Goal: Transaction & Acquisition: Book appointment/travel/reservation

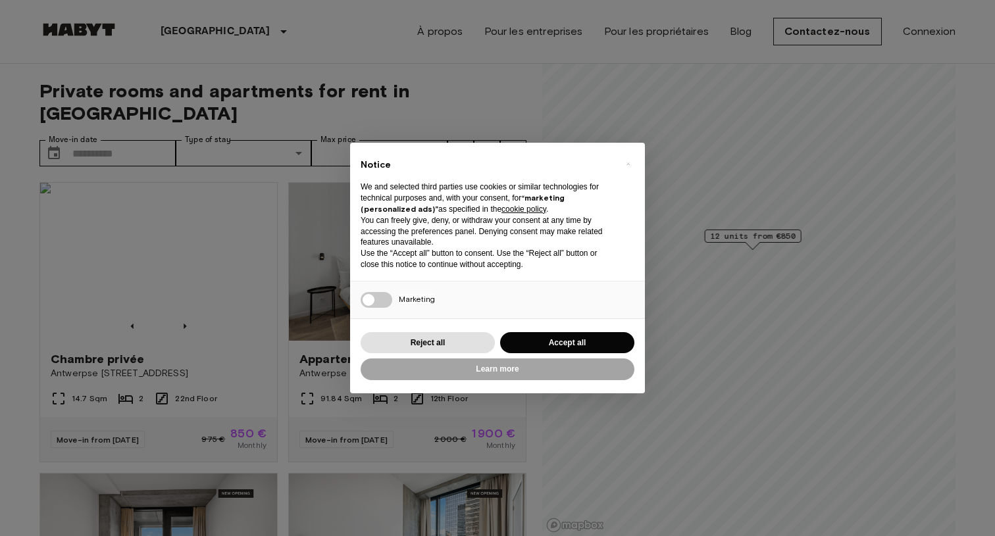
scroll to position [95, 0]
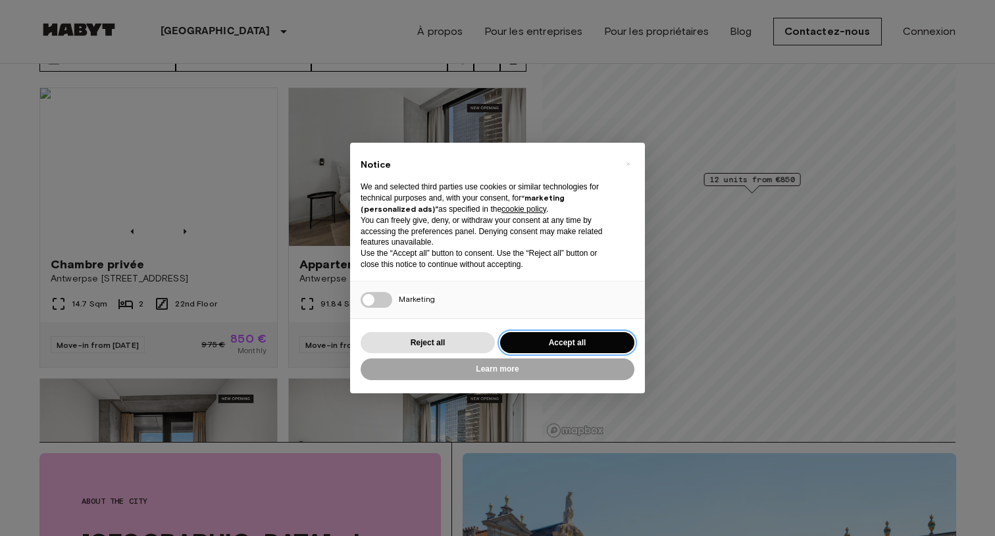
click at [546, 335] on button "Accept all" at bounding box center [567, 343] width 134 height 22
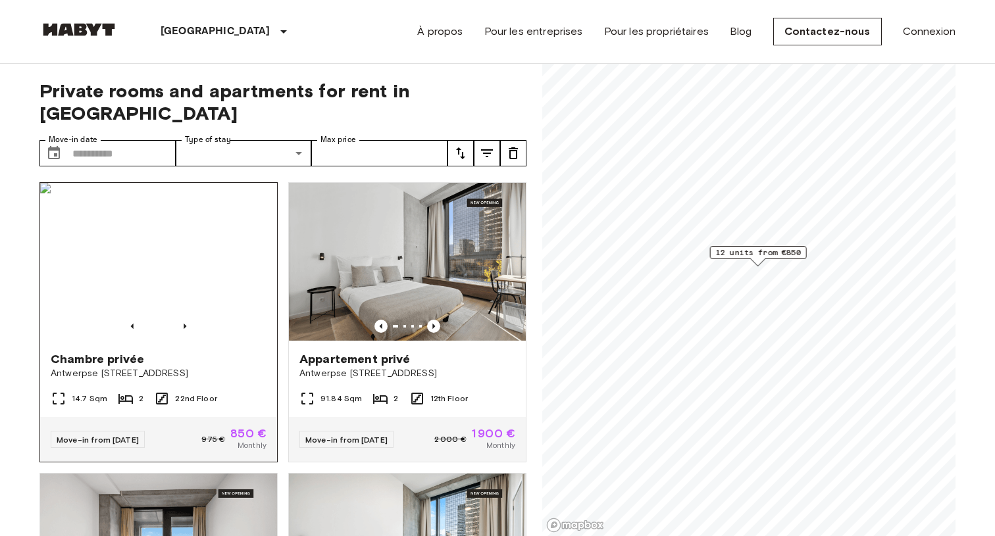
scroll to position [0, 0]
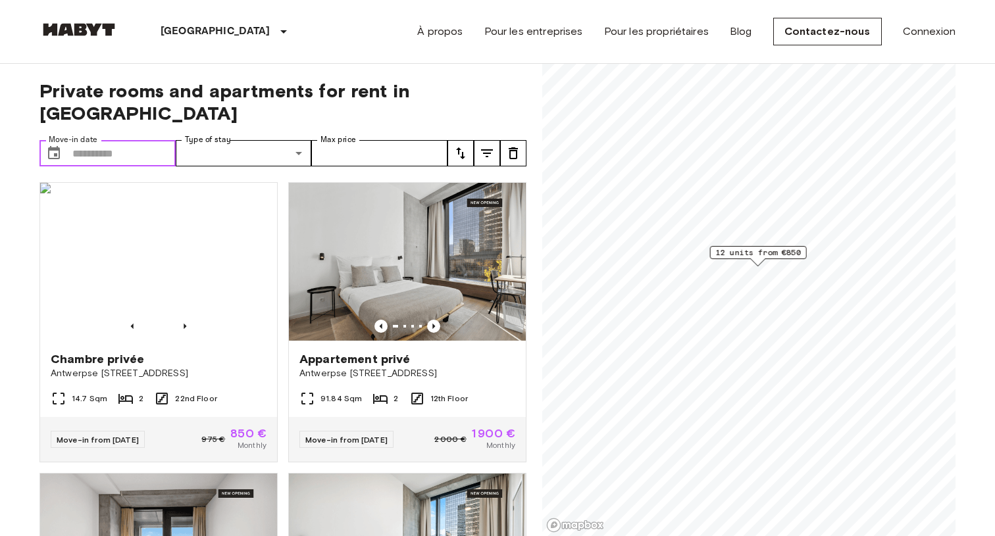
click at [139, 140] on input "Move-in date" at bounding box center [123, 153] width 103 height 26
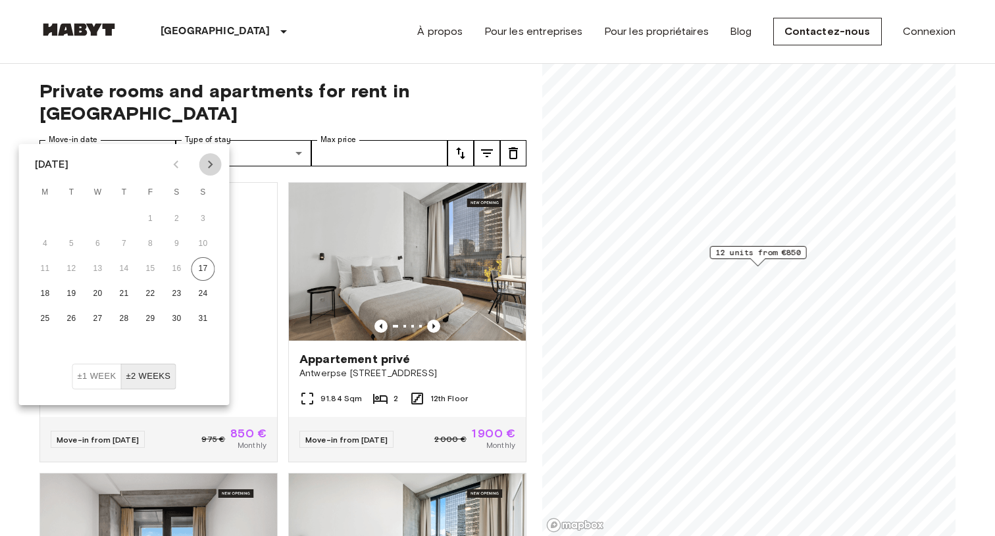
click at [212, 167] on icon "Next month" at bounding box center [211, 165] width 16 height 16
click at [47, 218] on button "1" at bounding box center [46, 219] width 24 height 24
type input "**********"
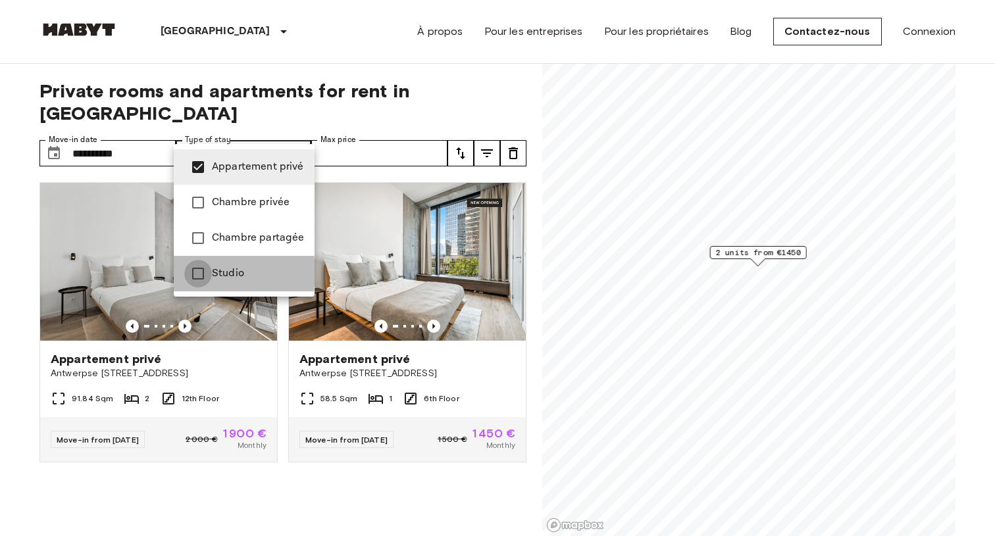
type input "**********"
click at [382, 130] on div at bounding box center [497, 268] width 995 height 536
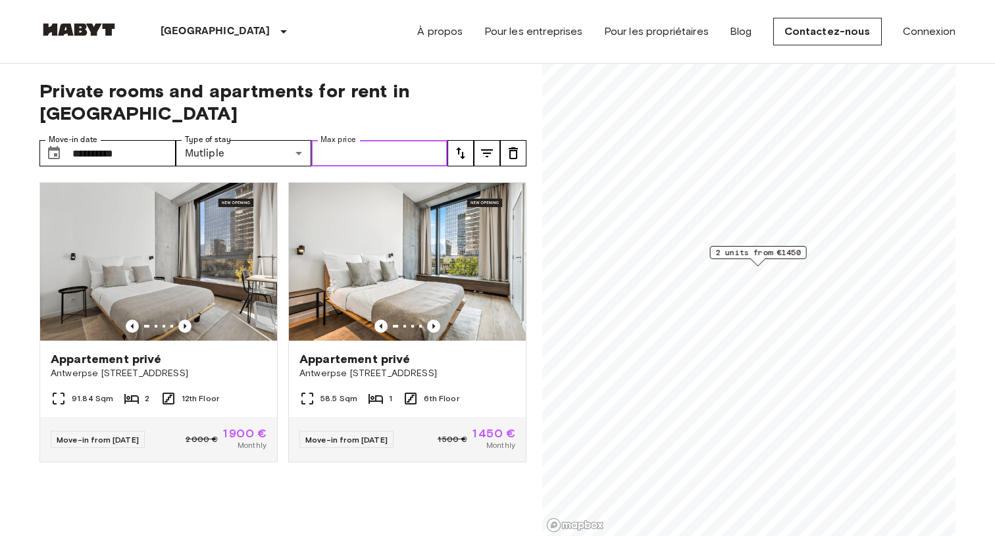
click at [366, 140] on input "Max price" at bounding box center [379, 153] width 136 height 26
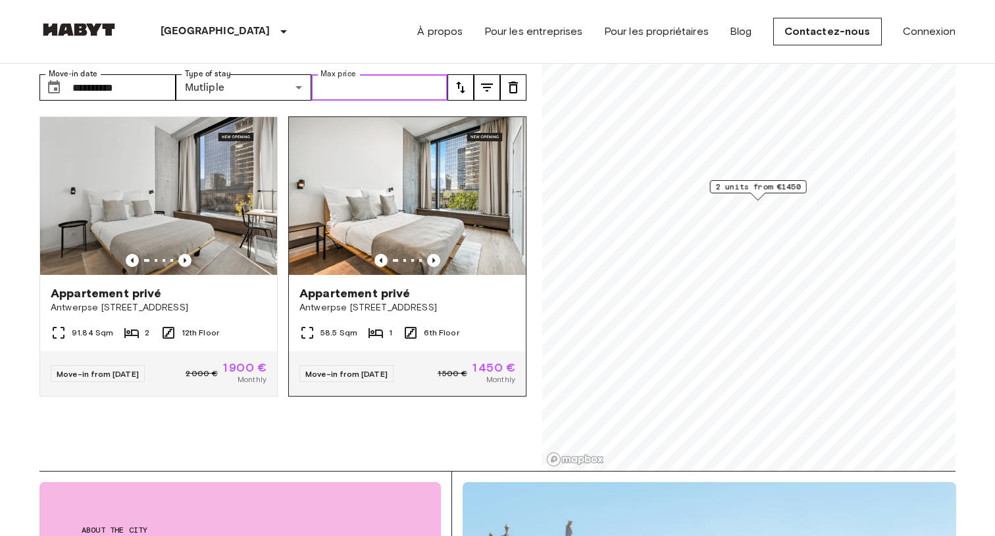
scroll to position [50, 0]
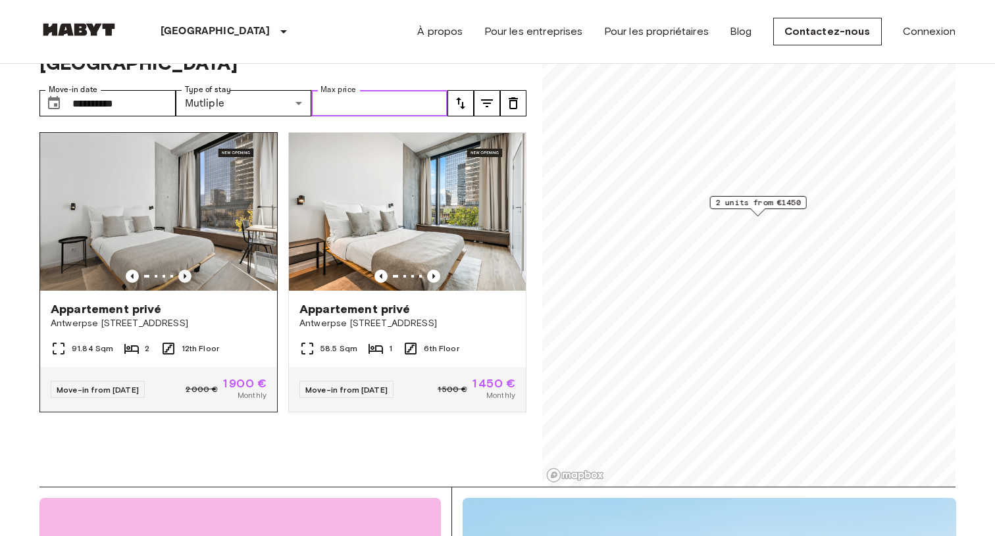
click at [184, 270] on icon "Previous image" at bounding box center [184, 276] width 13 height 13
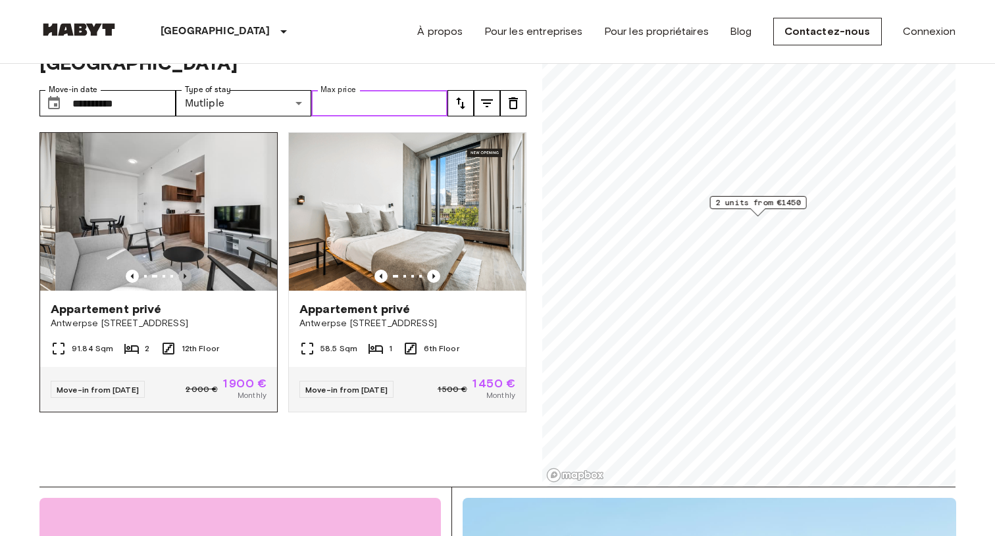
click at [184, 270] on icon "Previous image" at bounding box center [184, 276] width 13 height 13
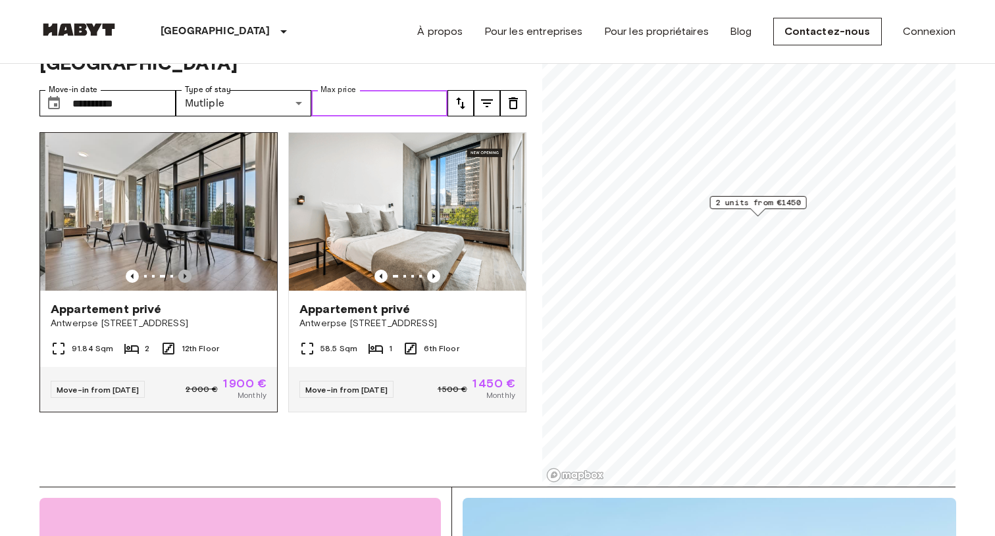
click at [184, 270] on icon "Previous image" at bounding box center [184, 276] width 13 height 13
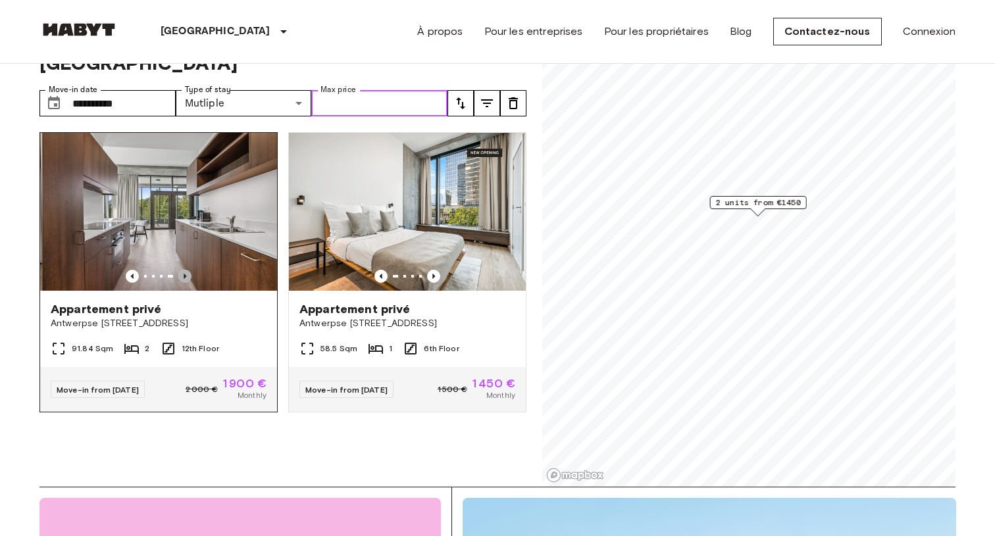
click at [184, 270] on icon "Previous image" at bounding box center [184, 276] width 13 height 13
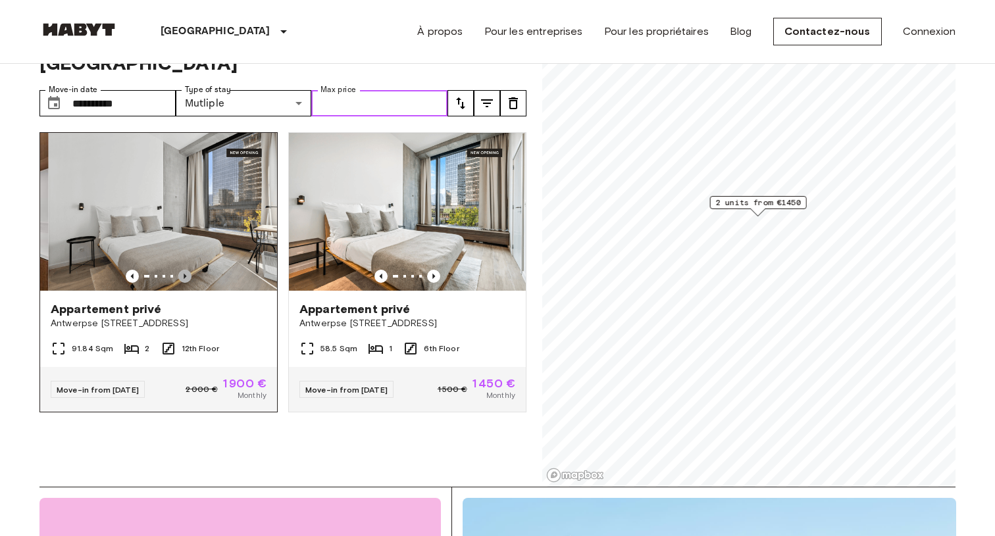
click at [184, 270] on icon "Previous image" at bounding box center [184, 276] width 13 height 13
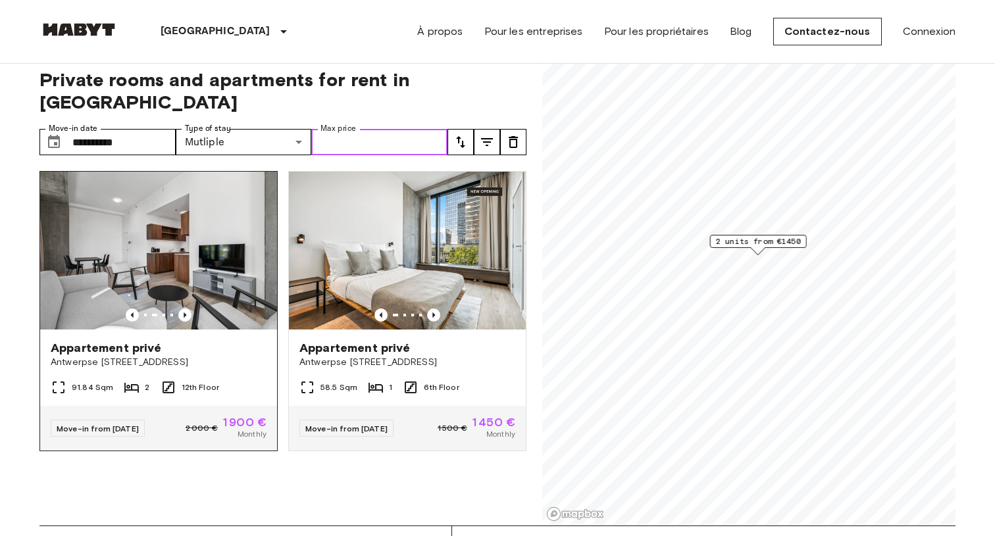
scroll to position [37, 0]
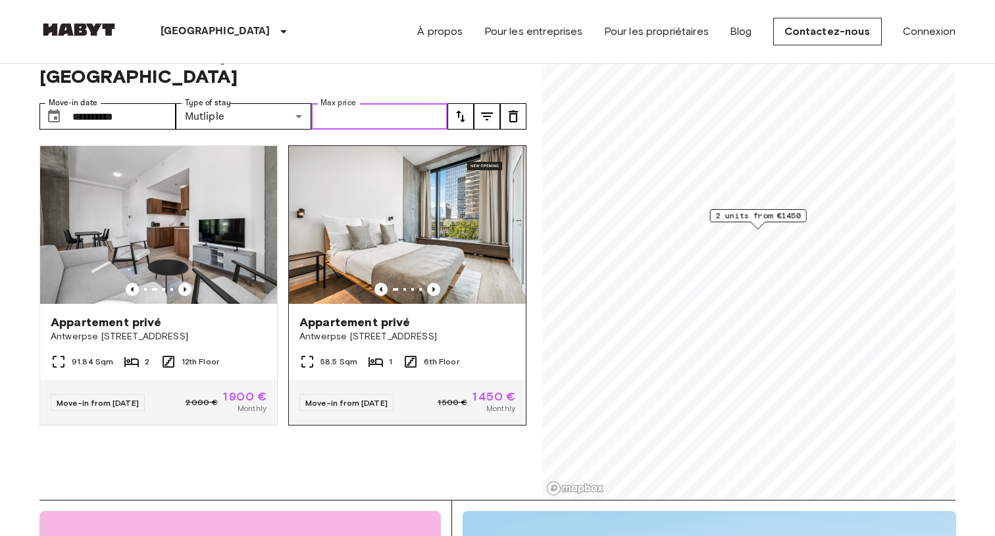
click at [432, 260] on img at bounding box center [407, 225] width 237 height 158
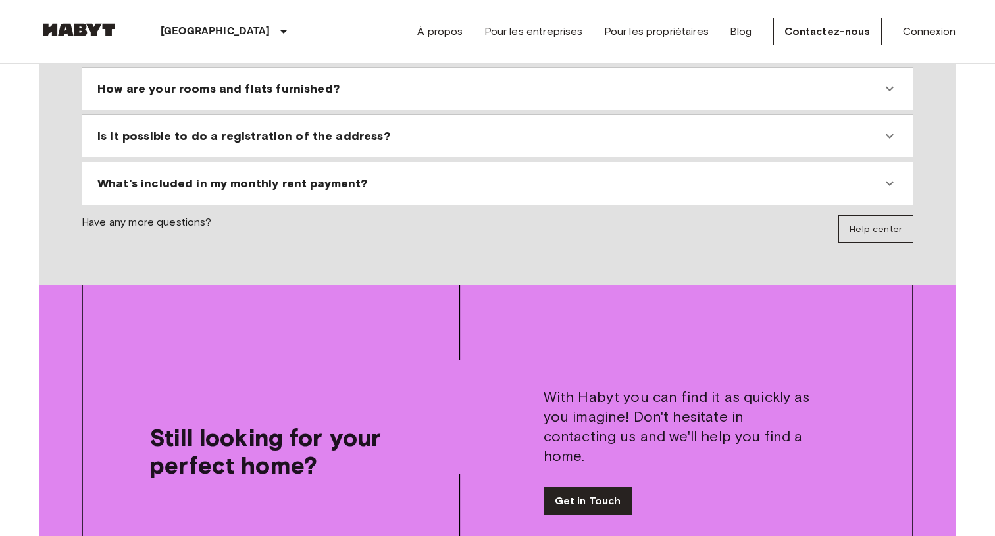
scroll to position [1433, 0]
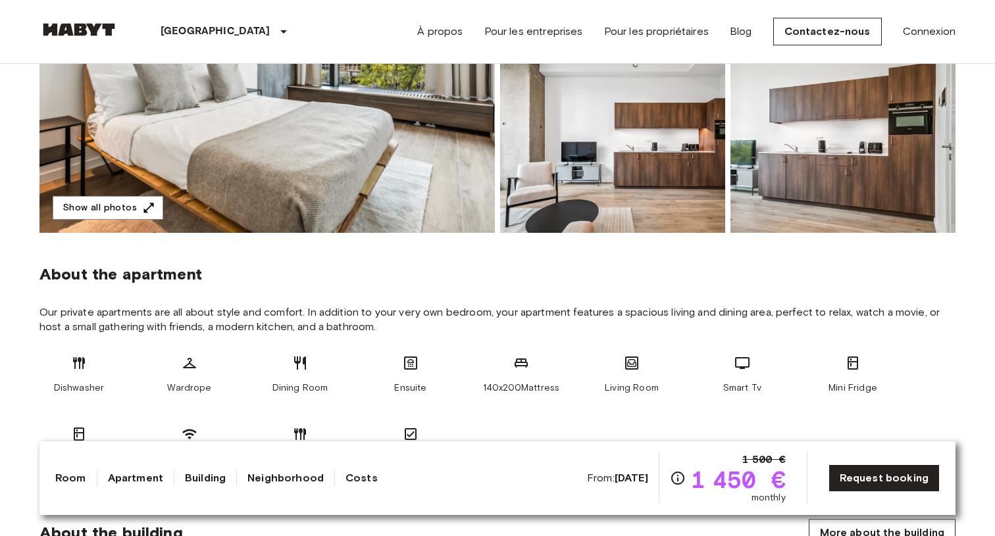
scroll to position [297, 0]
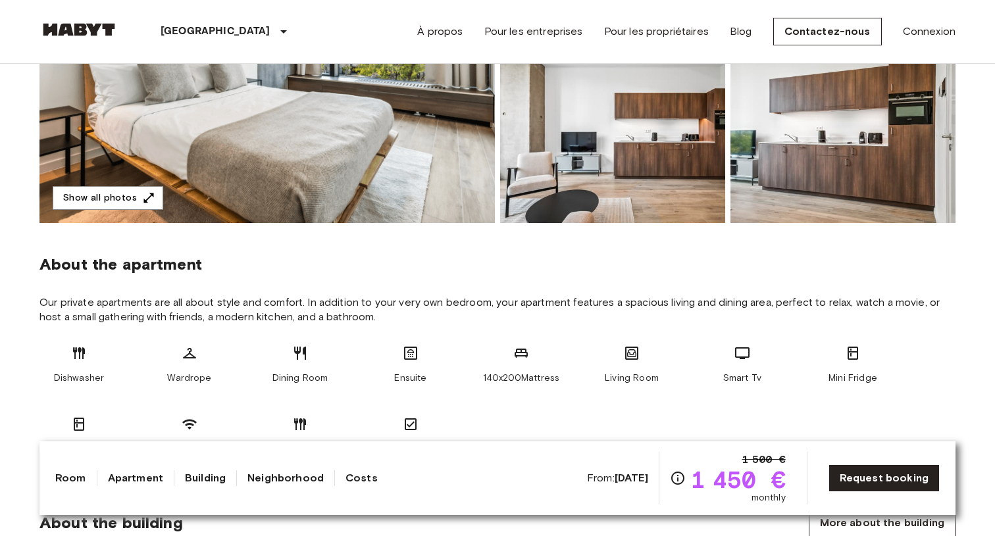
click at [542, 147] on img at bounding box center [612, 137] width 225 height 172
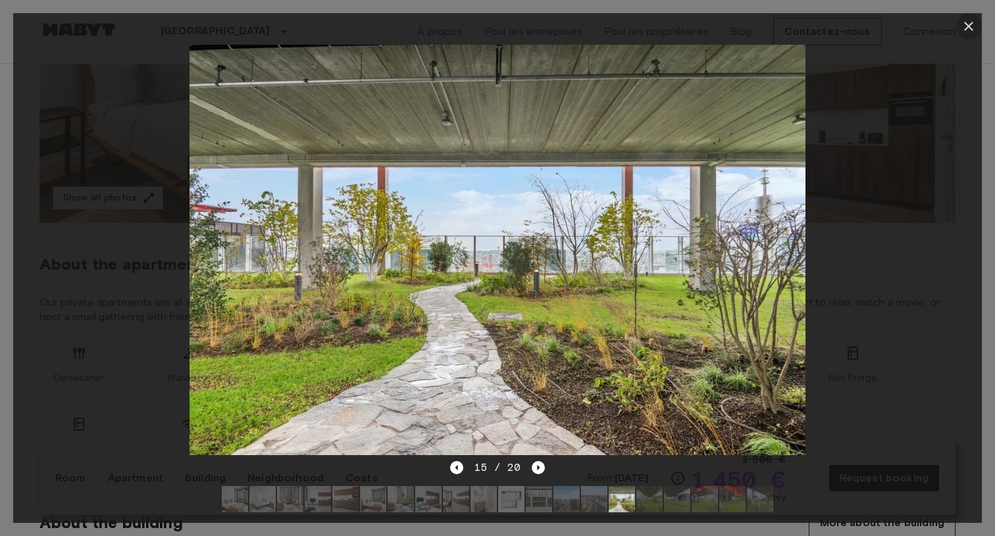
click at [975, 26] on icon "button" at bounding box center [968, 26] width 16 height 16
